Goal: Download file/media: Download file/media

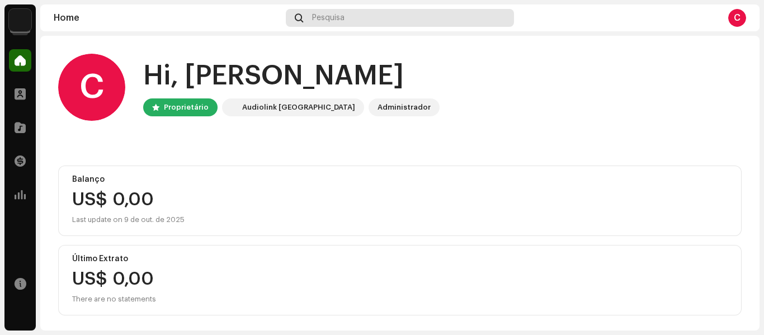
click at [354, 14] on div "Pesquisa" at bounding box center [400, 18] width 228 height 18
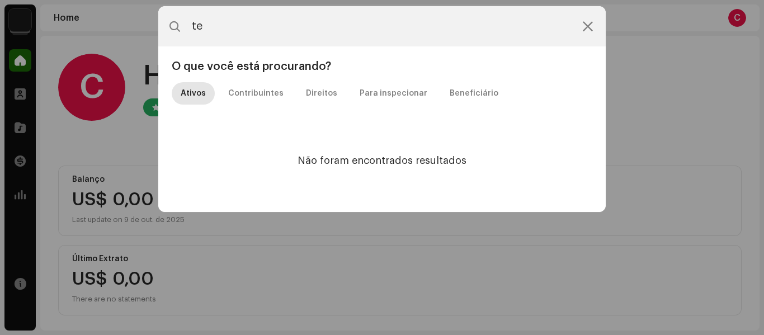
type input "t"
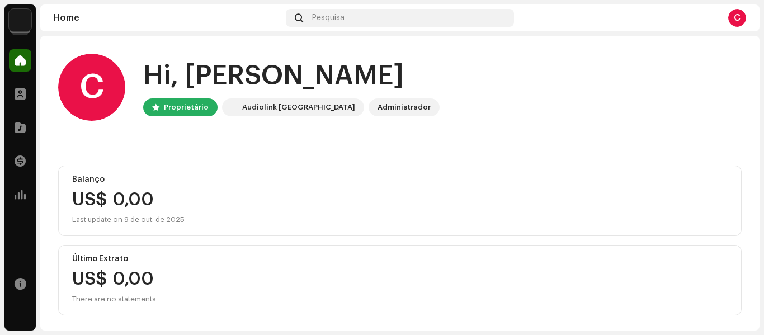
click at [17, 15] on img at bounding box center [20, 20] width 22 height 22
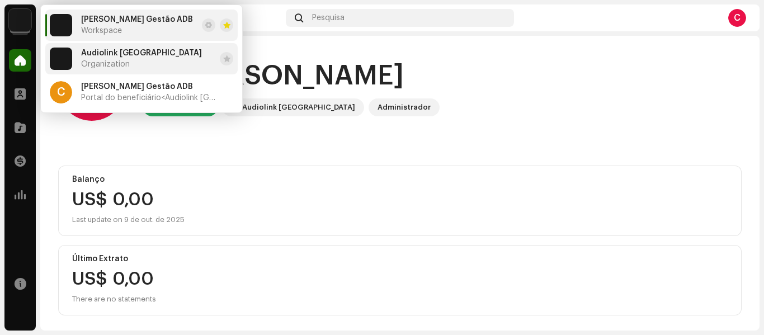
click at [96, 50] on span "Audiolink [GEOGRAPHIC_DATA]" at bounding box center [141, 53] width 121 height 9
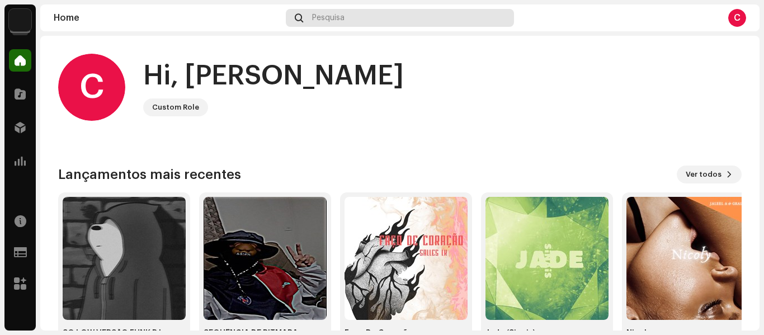
click at [354, 16] on div "Pesquisa" at bounding box center [400, 18] width 228 height 18
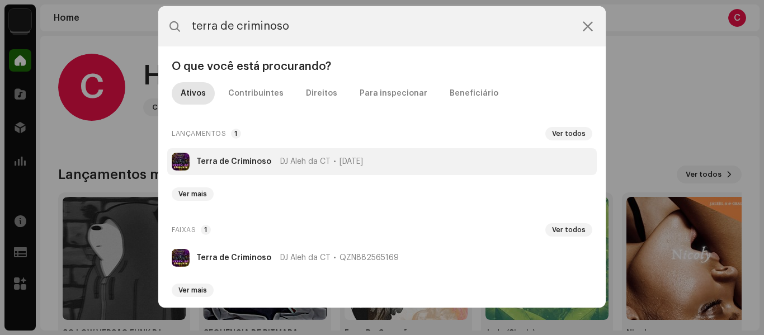
type input "terra de criminoso"
click at [319, 166] on li "Terra de Criminoso DJ Aleh da CT [DATE]" at bounding box center [381, 161] width 429 height 27
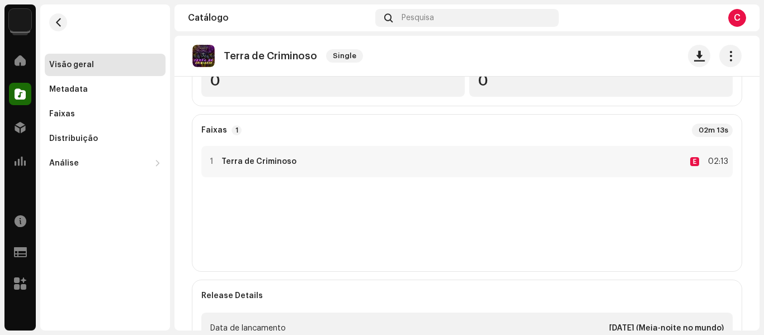
scroll to position [89, 0]
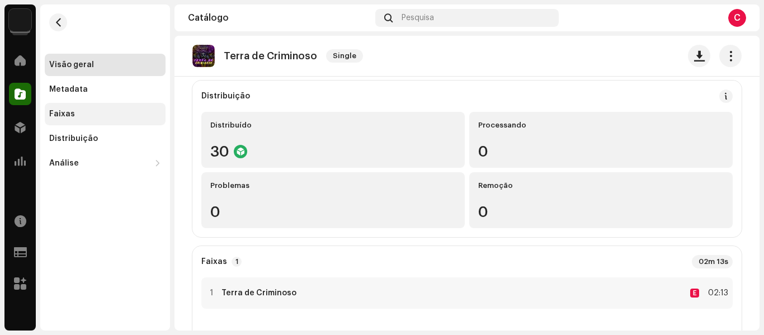
click at [87, 112] on div "Faixas" at bounding box center [105, 114] width 112 height 9
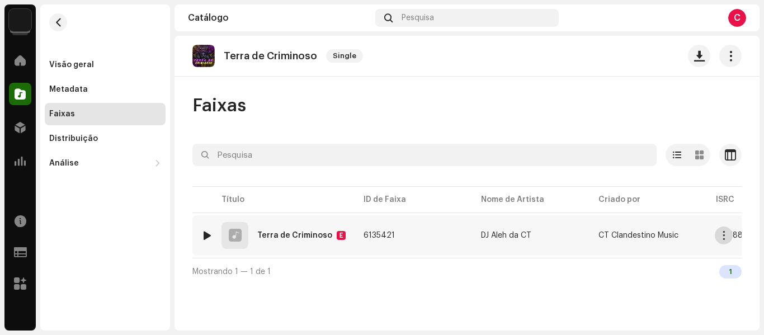
click at [720, 233] on span "button" at bounding box center [724, 235] width 8 height 9
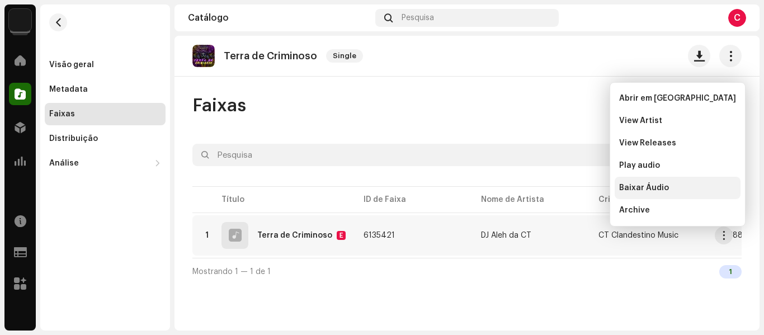
click at [654, 188] on span "Baixar Áudio" at bounding box center [644, 187] width 50 height 9
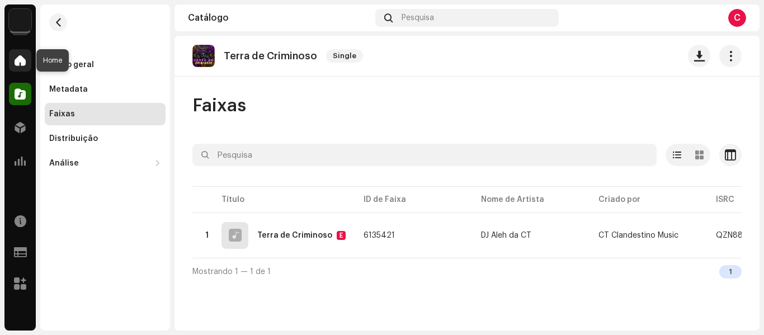
click at [23, 61] on span at bounding box center [20, 60] width 11 height 9
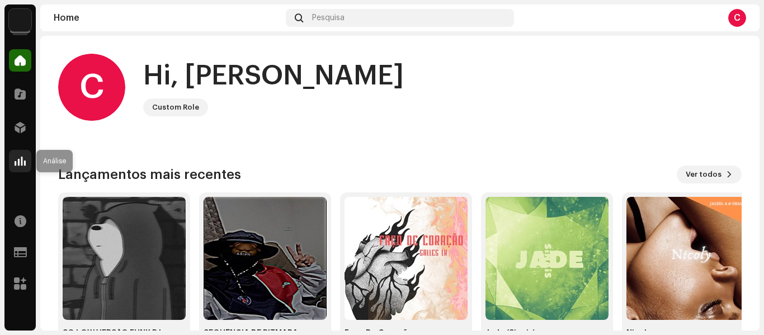
click at [22, 160] on span at bounding box center [20, 161] width 11 height 9
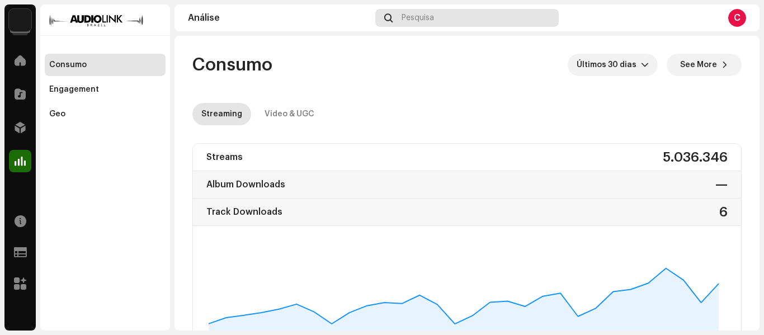
click at [443, 12] on div "Pesquisa" at bounding box center [466, 18] width 183 height 18
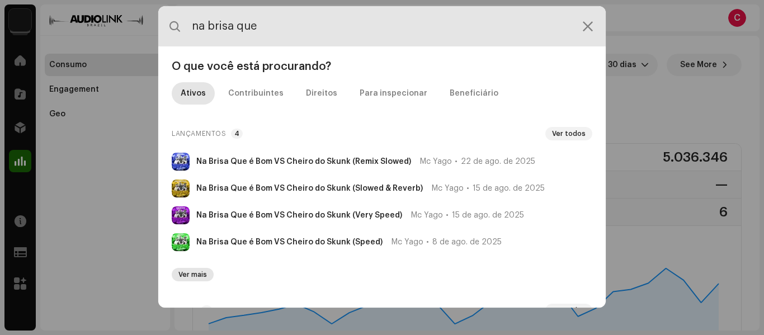
type input "na brisa que"
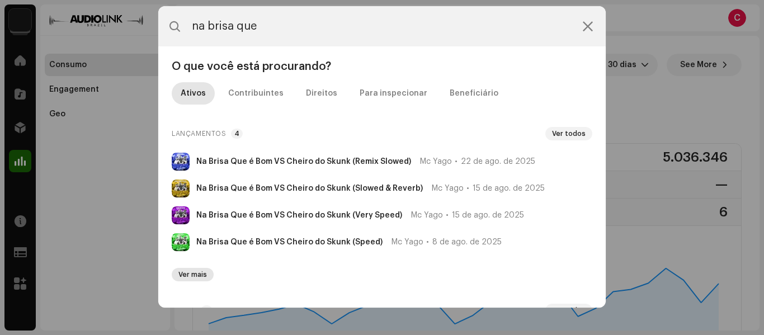
click at [196, 276] on span "Ver mais" at bounding box center [192, 274] width 29 height 9
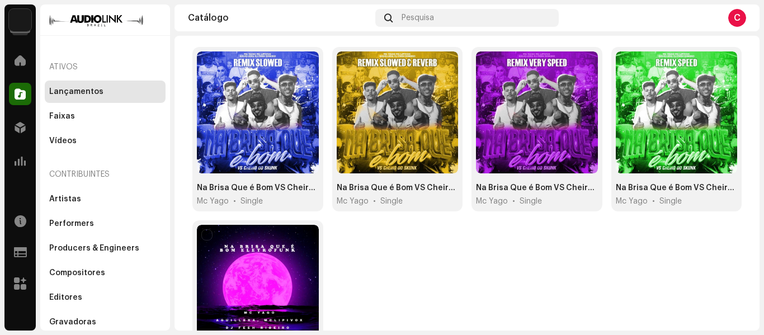
scroll to position [110, 0]
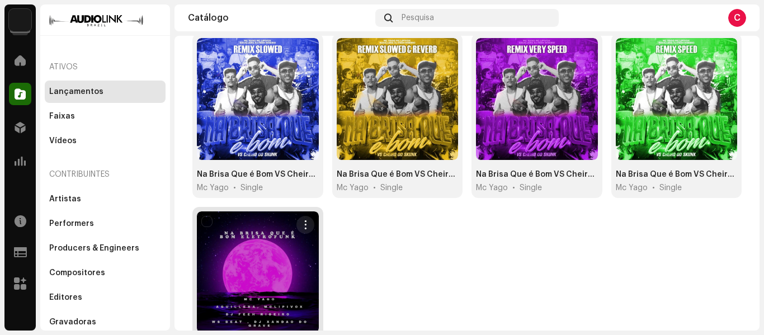
click at [248, 266] on div at bounding box center [258, 272] width 122 height 122
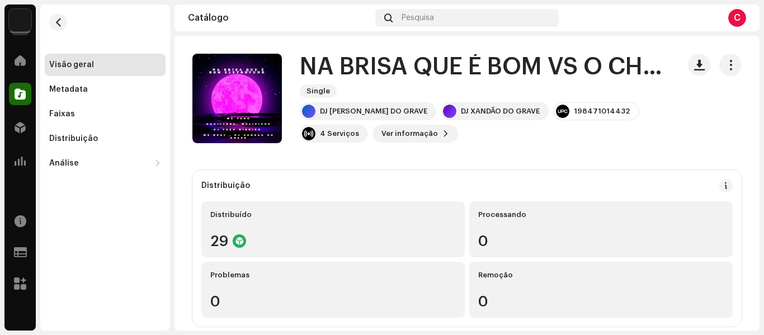
drag, startPoint x: 761, startPoint y: 59, endPoint x: 763, endPoint y: 128, distance: 69.3
click at [763, 128] on div "Audiolink [GEOGRAPHIC_DATA] Home Catálogo Distribuição Análise Recursos Support…" at bounding box center [382, 167] width 764 height 335
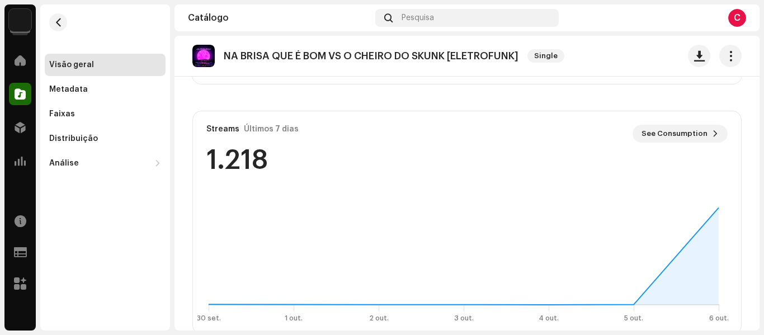
scroll to position [595, 0]
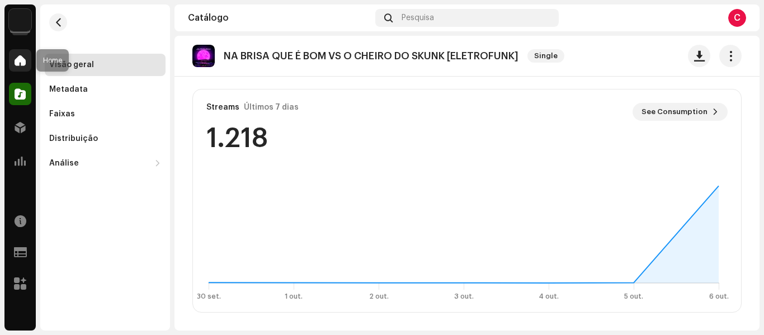
click at [23, 62] on span at bounding box center [20, 60] width 11 height 9
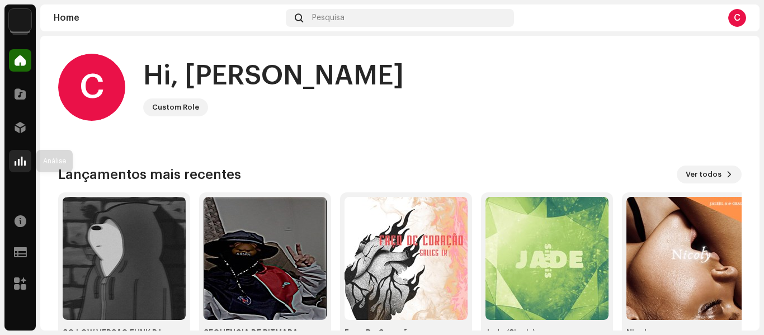
click at [18, 150] on div at bounding box center [20, 161] width 22 height 22
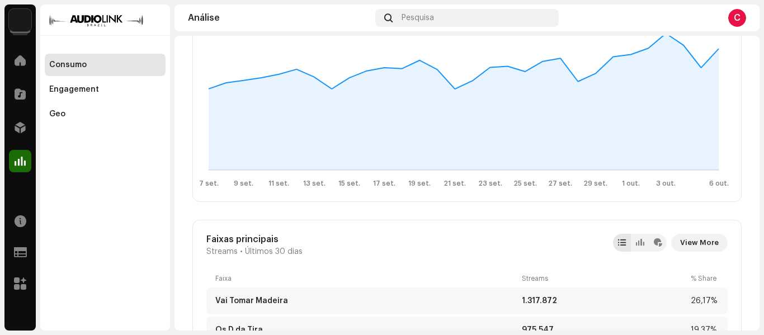
scroll to position [247, 0]
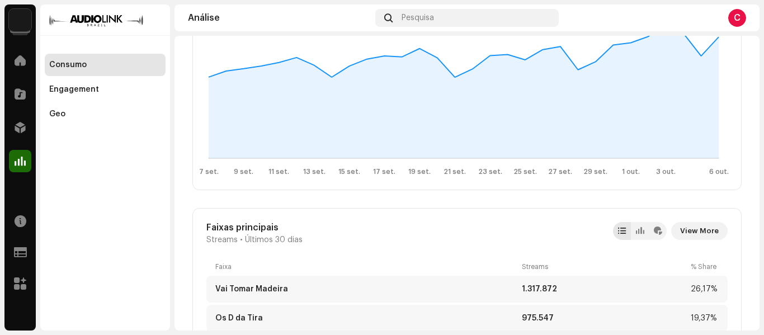
drag, startPoint x: 761, startPoint y: 68, endPoint x: 759, endPoint y: 87, distance: 18.6
click at [759, 87] on div "Audiolink Brasil Home Catálogo Distribuição Análise Recursos Support Forms Mark…" at bounding box center [382, 167] width 764 height 335
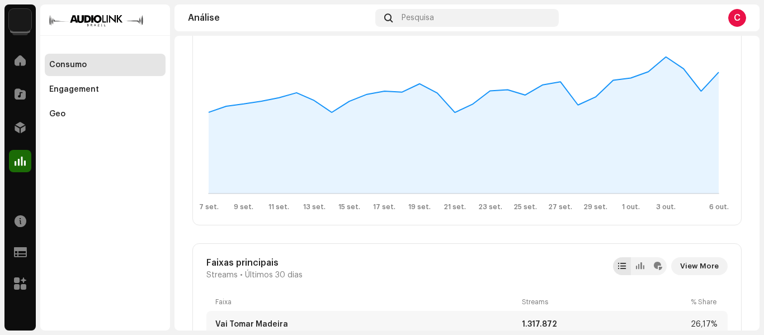
scroll to position [0, 0]
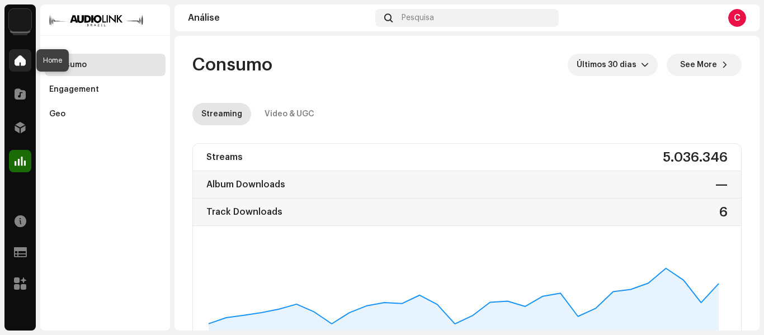
click at [17, 56] on span at bounding box center [20, 60] width 11 height 9
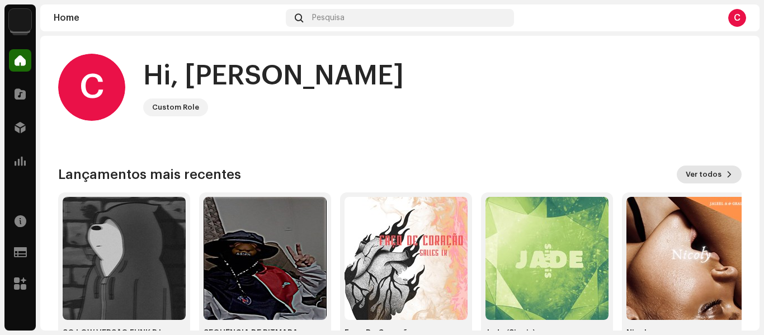
click at [706, 172] on span "Ver todos" at bounding box center [703, 174] width 36 height 22
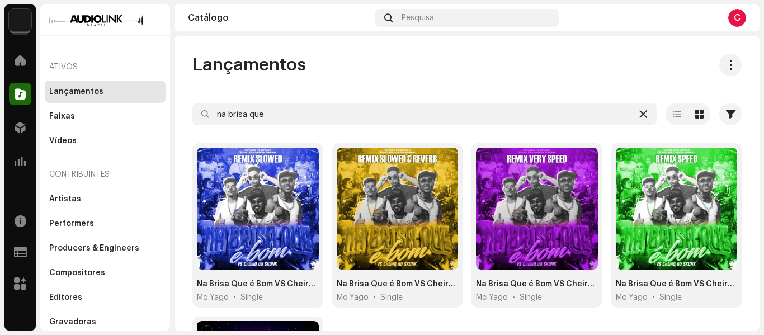
click at [639, 113] on icon at bounding box center [643, 114] width 8 height 9
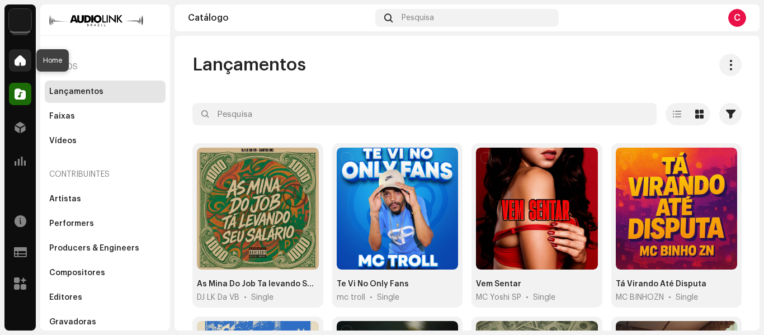
click at [26, 53] on div at bounding box center [20, 60] width 22 height 22
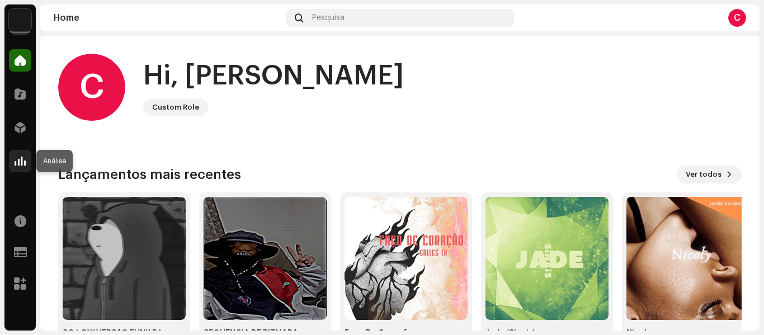
click at [20, 158] on span at bounding box center [20, 161] width 11 height 9
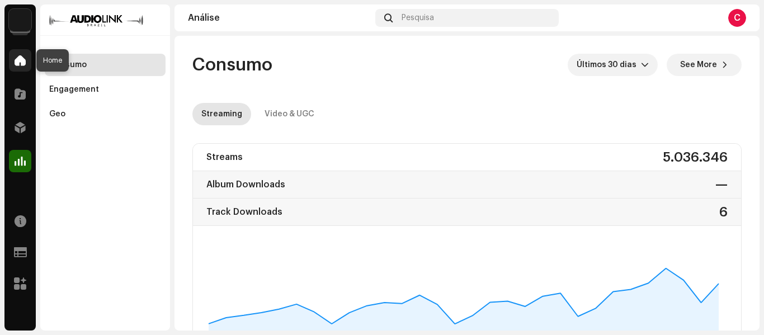
click at [17, 62] on span at bounding box center [20, 60] width 11 height 9
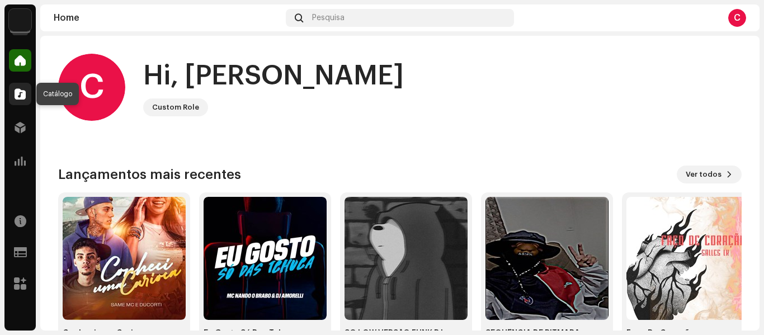
click at [20, 94] on span at bounding box center [20, 93] width 11 height 9
